Goal: Transaction & Acquisition: Purchase product/service

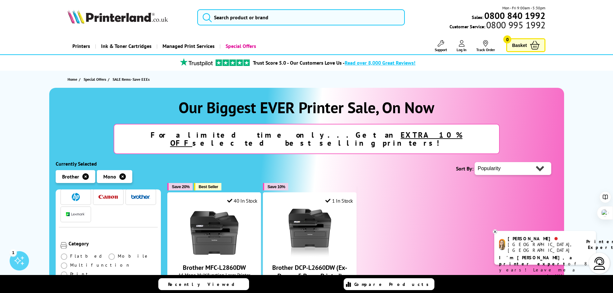
scroll to position [32, 0]
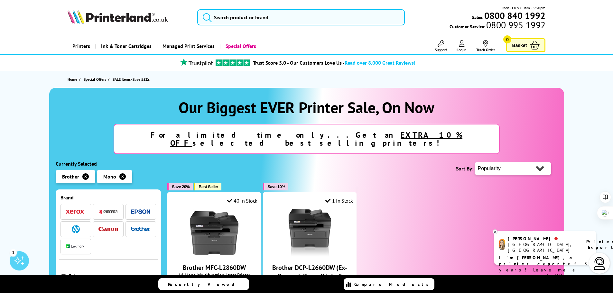
click at [141, 227] on img "button" at bounding box center [140, 229] width 19 height 5
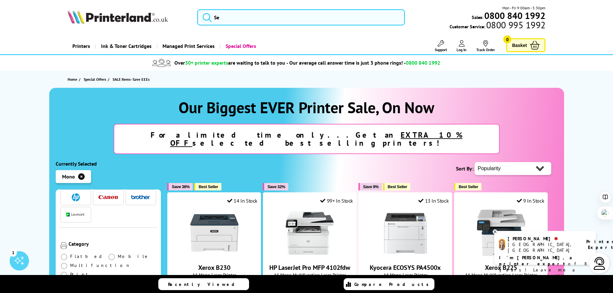
scroll to position [64, 0]
click at [65, 262] on span at bounding box center [64, 265] width 6 height 6
click at [70, 263] on input "radio" at bounding box center [70, 263] width 0 height 0
click at [65, 262] on span at bounding box center [64, 265] width 6 height 6
click at [70, 263] on input "radio" at bounding box center [70, 263] width 0 height 0
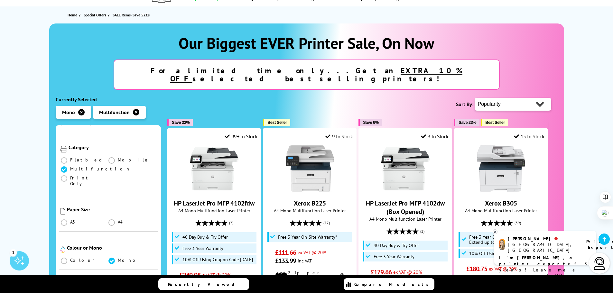
scroll to position [96, 0]
click at [111, 219] on span at bounding box center [111, 222] width 6 height 6
click at [118, 220] on input "radio" at bounding box center [118, 220] width 0 height 0
click at [111, 219] on span at bounding box center [111, 222] width 6 height 6
click at [118, 220] on input "radio" at bounding box center [118, 220] width 0 height 0
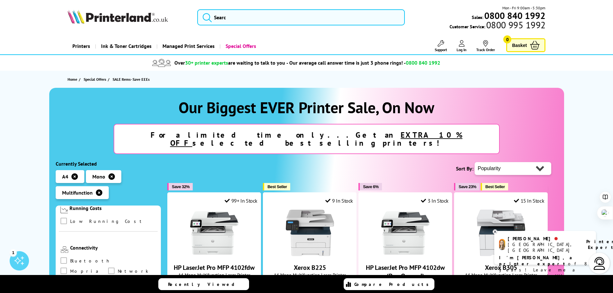
scroll to position [322, 0]
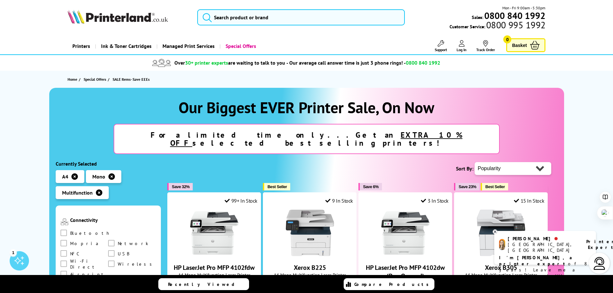
click at [205, 284] on span "Recently Viewed" at bounding box center [204, 284] width 73 height 6
click at [205, 284] on section "Recently Viewed Compare Products" at bounding box center [306, 284] width 613 height 18
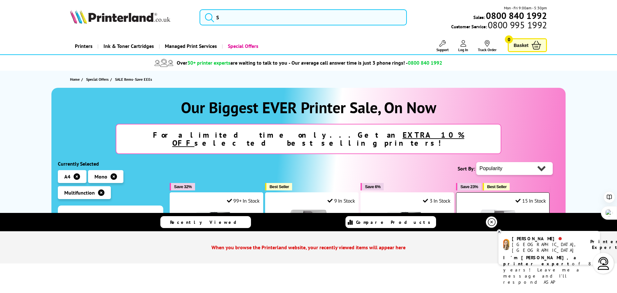
click at [491, 222] on icon at bounding box center [492, 222] width 8 height 8
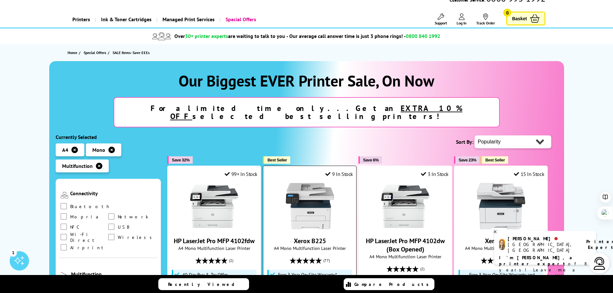
scroll to position [64, 0]
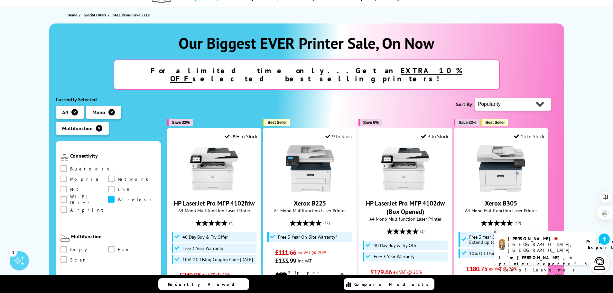
click at [108, 196] on span at bounding box center [111, 199] width 6 height 6
click at [117, 197] on input "checkbox" at bounding box center [117, 197] width 0 height 0
click at [108, 196] on span at bounding box center [111, 199] width 6 height 6
click at [117, 197] on input "checkbox" at bounding box center [117, 197] width 0 height 0
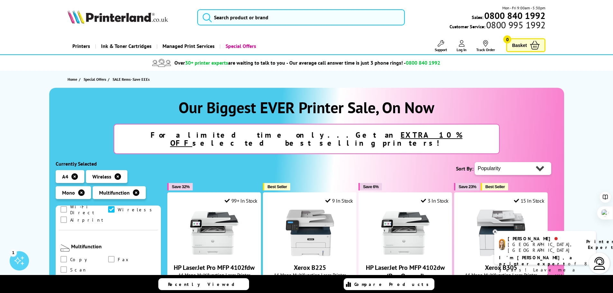
scroll to position [333, 0]
click at [67, 259] on span at bounding box center [63, 262] width 6 height 6
click at [70, 260] on input "checkbox" at bounding box center [70, 260] width 0 height 0
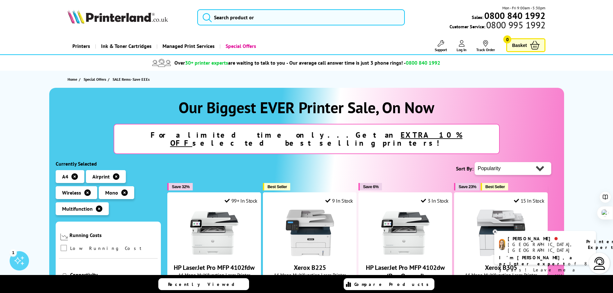
scroll to position [322, 0]
click at [108, 266] on span at bounding box center [111, 269] width 6 height 6
click at [117, 267] on input "checkbox" at bounding box center [117, 267] width 0 height 0
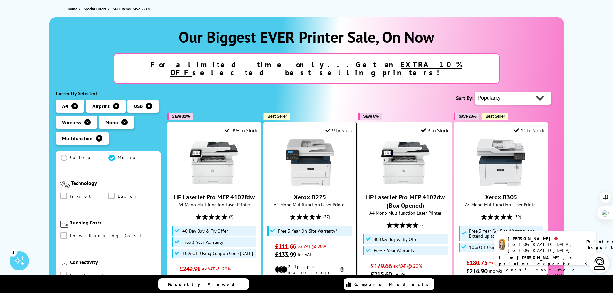
scroll to position [96, 0]
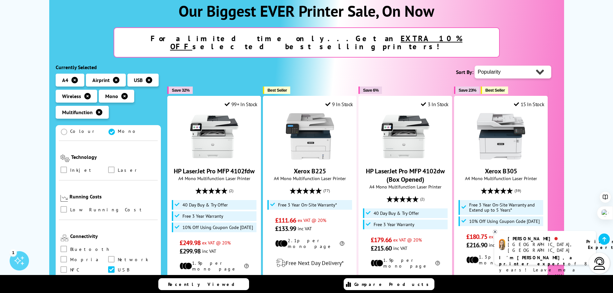
click at [539, 66] on select "Popularity Rating Price - Low to High Price - High to Low Running Costs - Low t…" at bounding box center [512, 72] width 77 height 13
select select "Size"
click at [474, 66] on select "Popularity Rating Price - Low to High Price - High to Low Running Costs - Low t…" at bounding box center [512, 72] width 77 height 13
drag, startPoint x: 538, startPoint y: 70, endPoint x: 526, endPoint y: 115, distance: 46.3
click at [526, 115] on div at bounding box center [500, 136] width 87 height 48
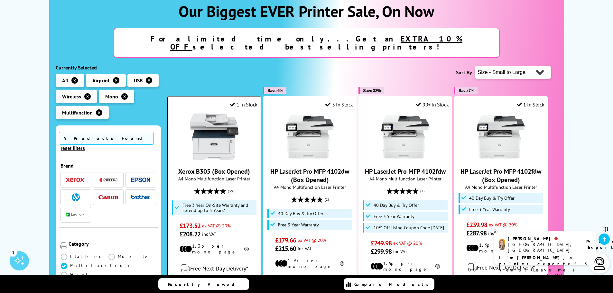
scroll to position [96, 0]
click at [139, 195] on img "button" at bounding box center [140, 197] width 19 height 5
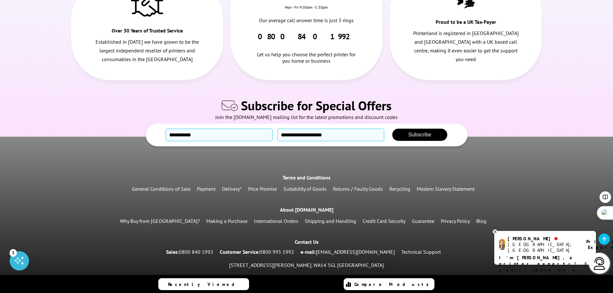
scroll to position [662, 0]
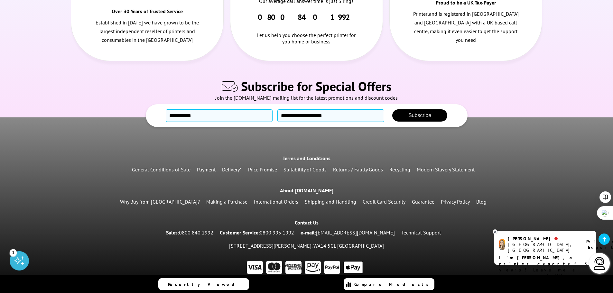
click at [540, 255] on b "I'm [PERSON_NAME], a printer expert" at bounding box center [536, 261] width 75 height 12
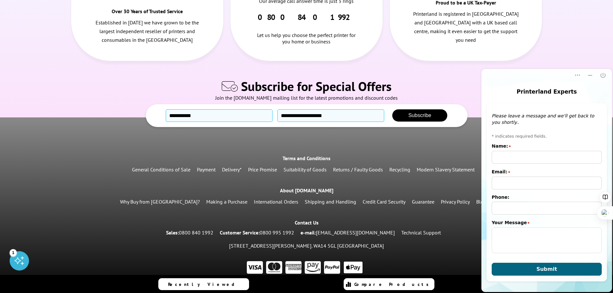
scroll to position [0, 0]
click at [499, 157] on input "Name:" at bounding box center [546, 157] width 110 height 13
drag, startPoint x: 499, startPoint y: 157, endPoint x: 503, endPoint y: 157, distance: 3.6
click at [499, 157] on input "Name:" at bounding box center [546, 157] width 110 height 13
type input "[PERSON_NAME]"
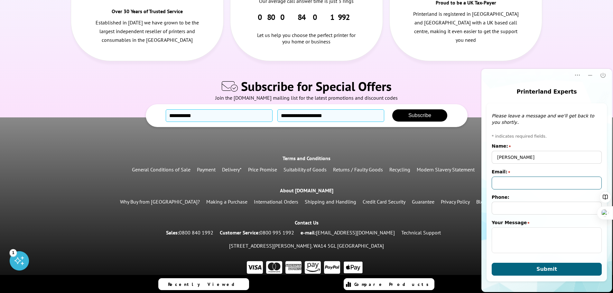
type input "[PERSON_NAME][EMAIL_ADDRESS][DOMAIN_NAME]"
click at [528, 210] on input "01753866170" at bounding box center [546, 208] width 110 height 13
type input "07483414172"
click at [491, 232] on textarea "Your Message" at bounding box center [546, 240] width 110 height 26
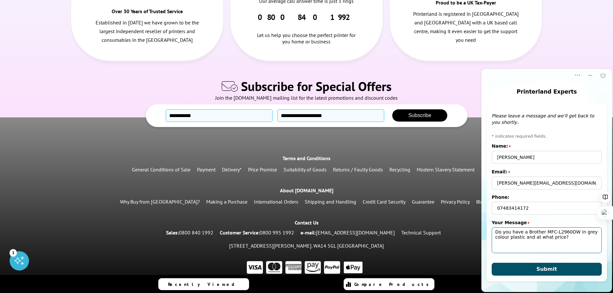
type textarea "Do you have a Brother MFC-L2960DW in grey colour plastic and at what price?"
click at [546, 267] on span "Submit" at bounding box center [546, 269] width 21 height 6
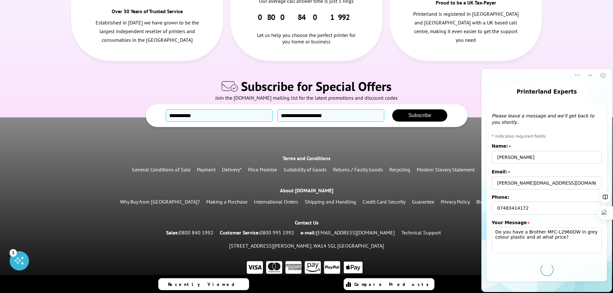
click at [546, 267] on div at bounding box center [546, 269] width 17 height 17
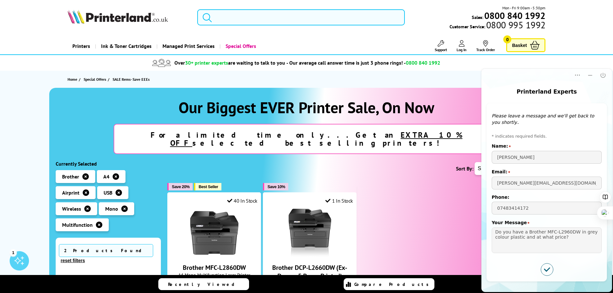
click at [275, 18] on input "search" at bounding box center [300, 17] width 207 height 16
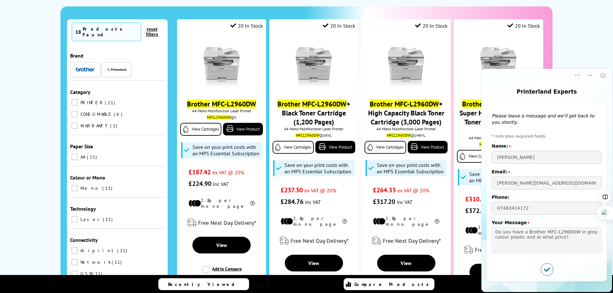
scroll to position [96, 0]
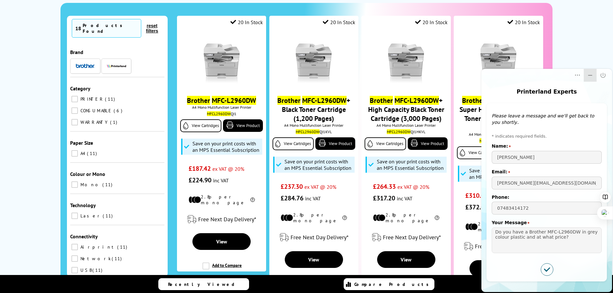
type input "Brother MFC-L2960DW"
click at [589, 75] on icon "Minimize" at bounding box center [590, 75] width 4 height 1
click at [589, 75] on html "Printerland Experts Popup Popup Close Offline message window Please leave a mes…" at bounding box center [546, 180] width 132 height 225
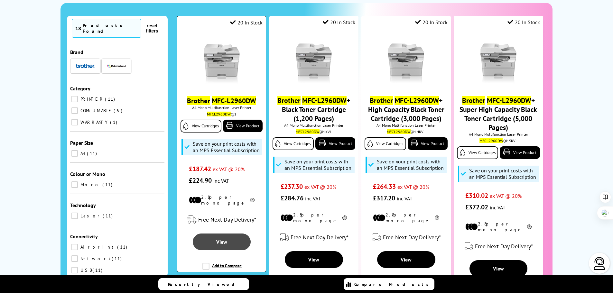
scroll to position [0, 0]
click at [224, 239] on span "View" at bounding box center [221, 242] width 11 height 6
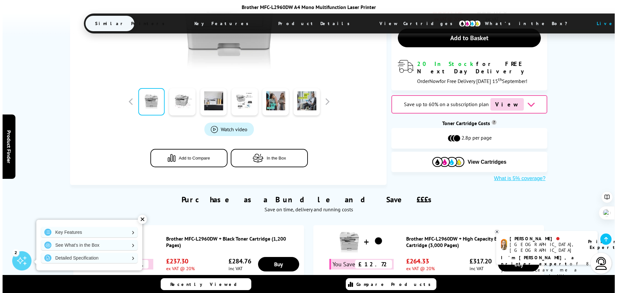
scroll to position [225, 0]
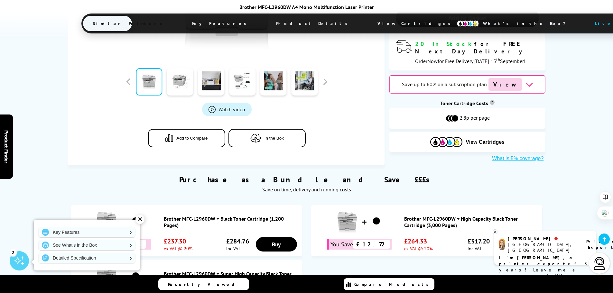
click at [225, 108] on span "Watch video" at bounding box center [231, 109] width 27 height 6
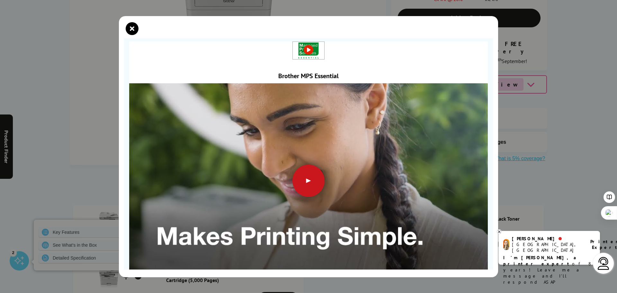
click at [308, 177] on div at bounding box center [309, 181] width 32 height 32
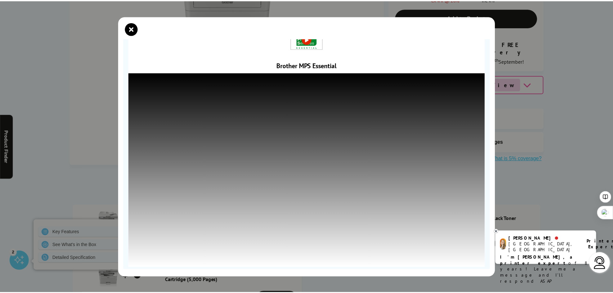
scroll to position [20, 0]
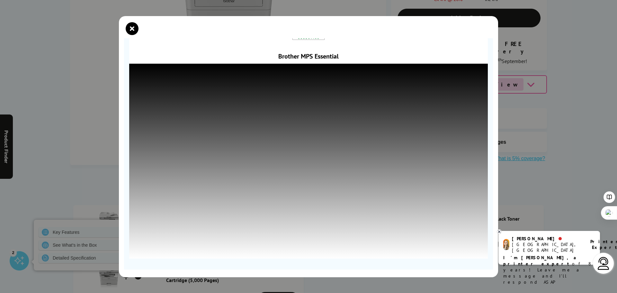
drag, startPoint x: 134, startPoint y: 27, endPoint x: 123, endPoint y: 28, distance: 10.7
click at [134, 27] on icon "close modal" at bounding box center [132, 28] width 13 height 13
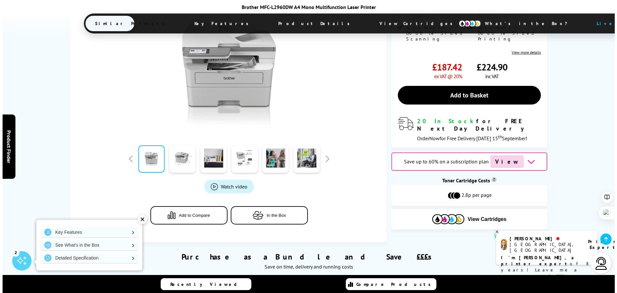
scroll to position [129, 0]
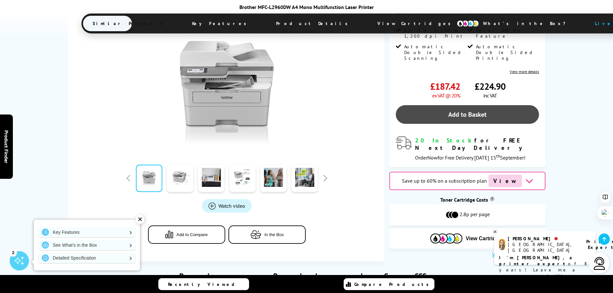
click at [469, 105] on link "Add to Basket" at bounding box center [467, 114] width 143 height 19
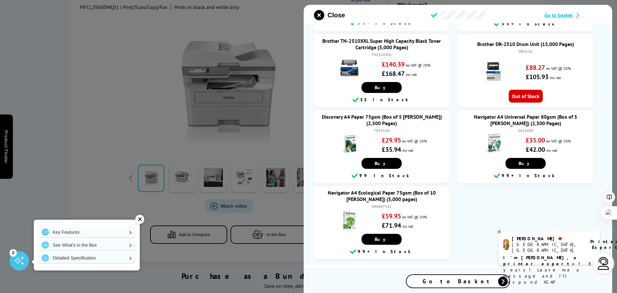
scroll to position [90, 0]
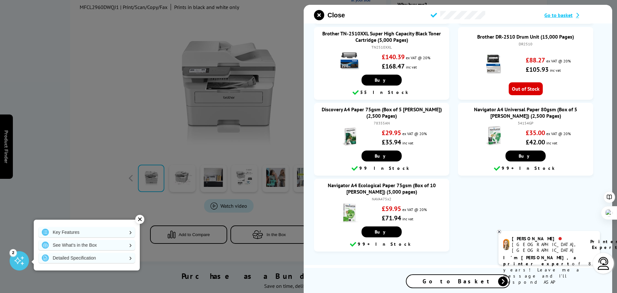
click at [471, 280] on span "Go to Basket" at bounding box center [458, 281] width 71 height 7
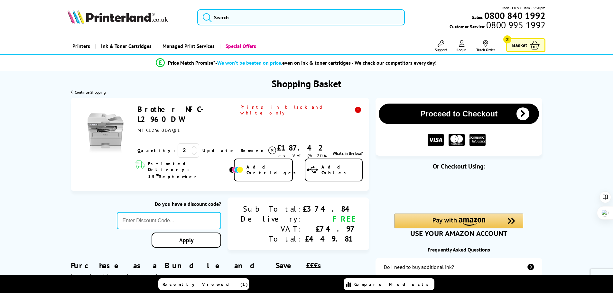
click at [191, 150] on icon at bounding box center [194, 153] width 6 height 6
click at [191, 144] on icon at bounding box center [194, 147] width 6 height 6
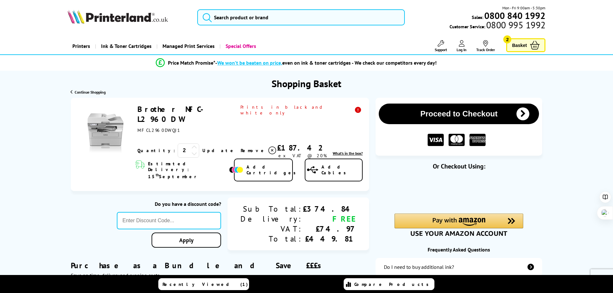
click at [191, 144] on icon at bounding box center [194, 147] width 6 height 6
click at [191, 150] on icon at bounding box center [194, 153] width 6 height 6
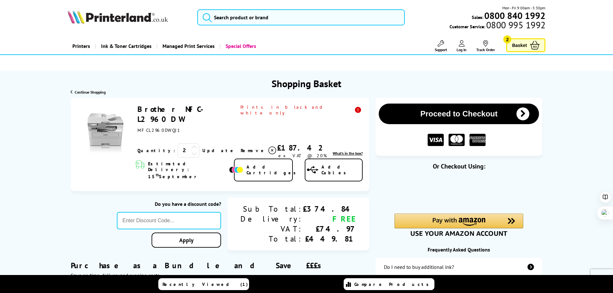
click at [191, 150] on icon at bounding box center [194, 153] width 6 height 6
click at [202, 148] on link "Update" at bounding box center [218, 151] width 33 height 6
